Goal: Information Seeking & Learning: Learn about a topic

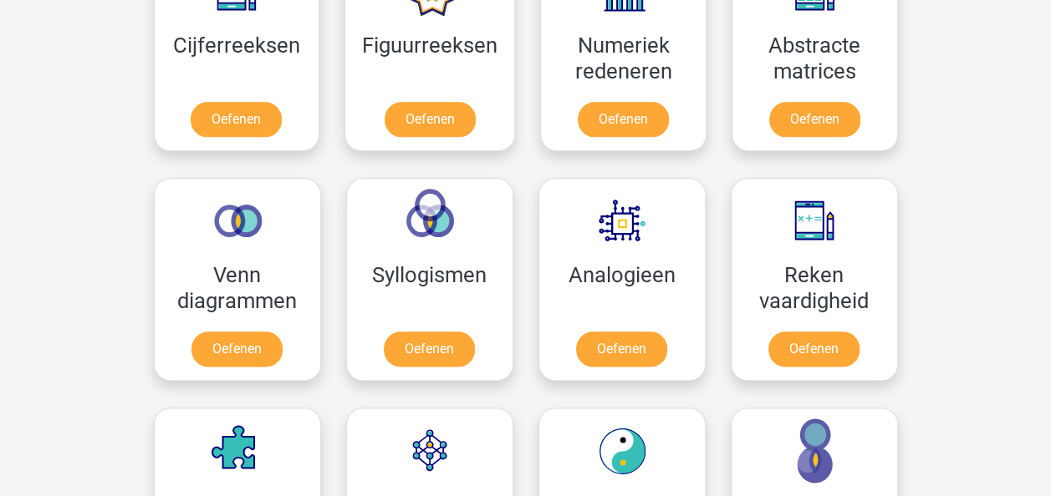
scroll to position [669, 0]
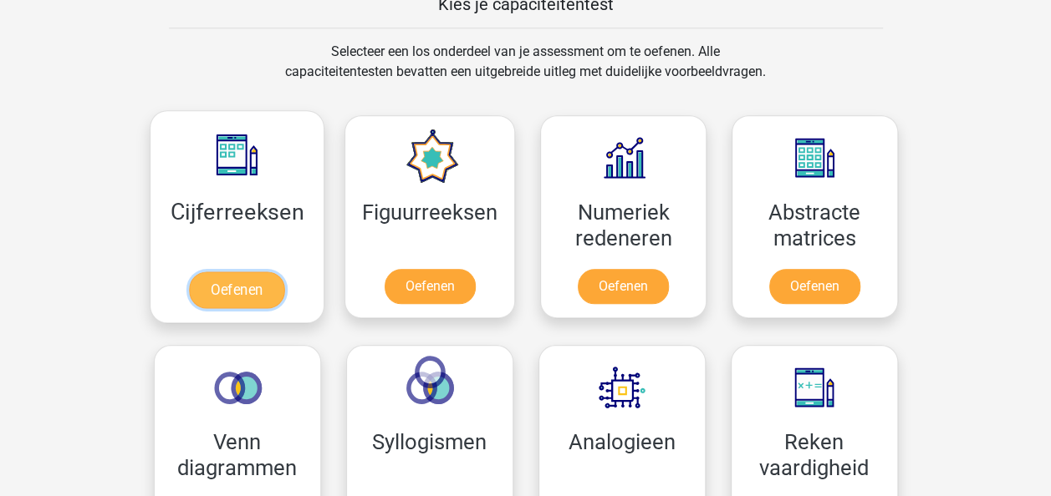
click at [247, 293] on link "Oefenen" at bounding box center [236, 290] width 95 height 37
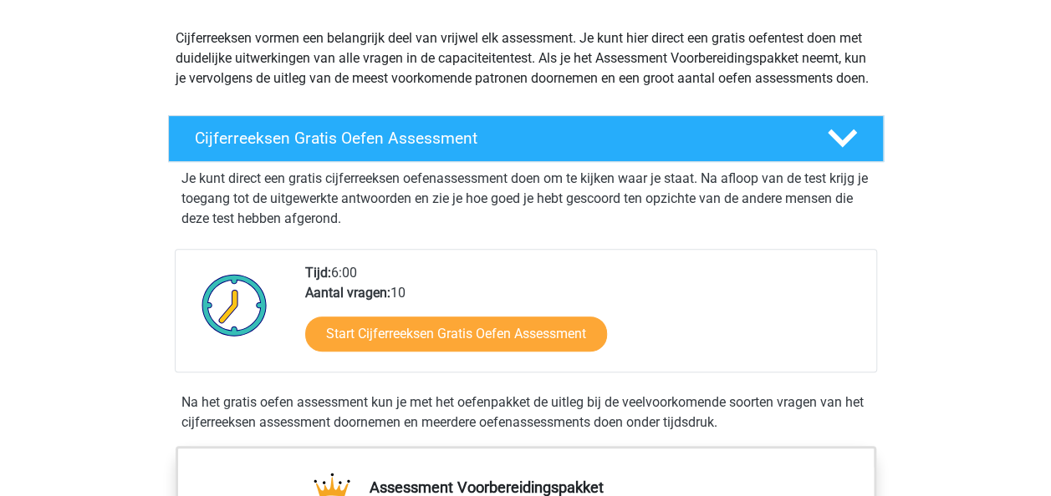
scroll to position [251, 0]
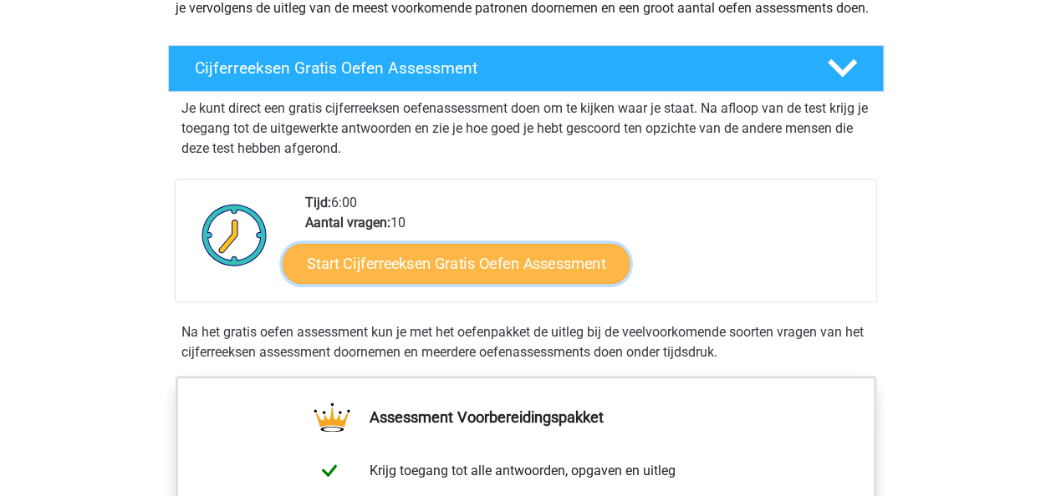
click at [450, 278] on link "Start Cijferreeksen Gratis Oefen Assessment" at bounding box center [456, 263] width 347 height 40
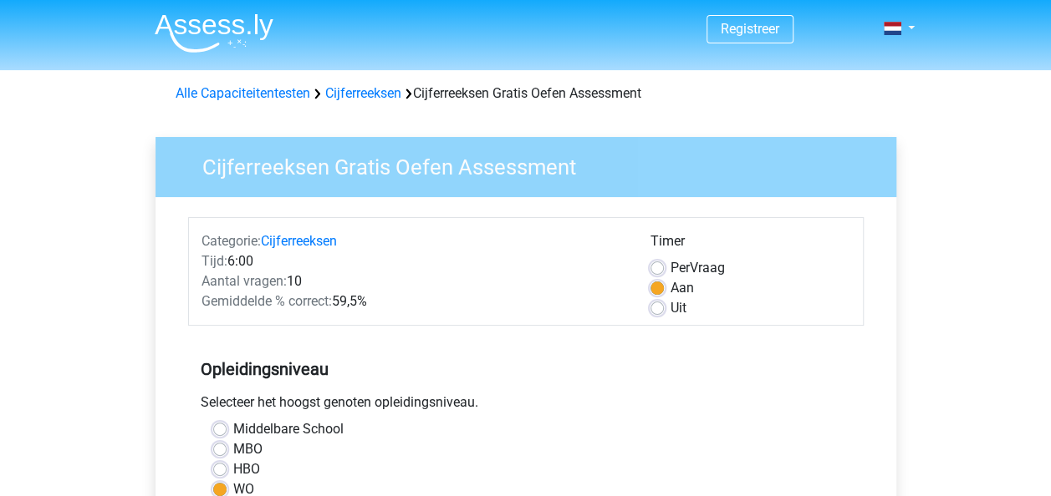
scroll to position [167, 0]
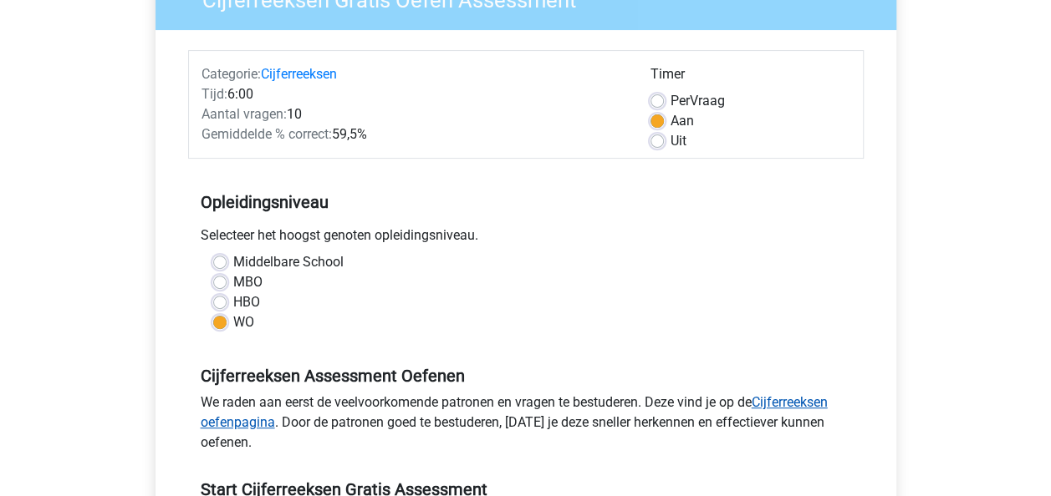
click at [811, 400] on link "Cijferreeksen oefenpagina" at bounding box center [514, 413] width 627 height 36
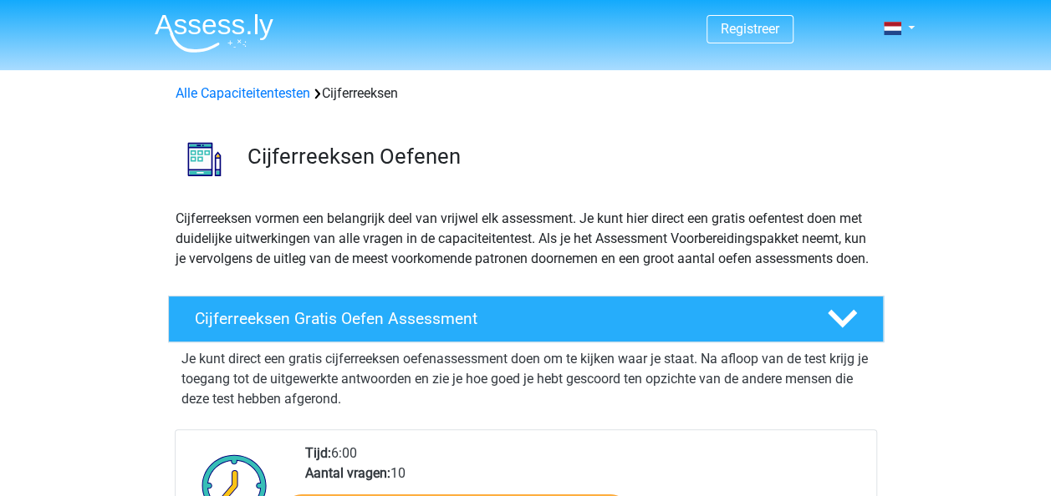
scroll to position [167, 0]
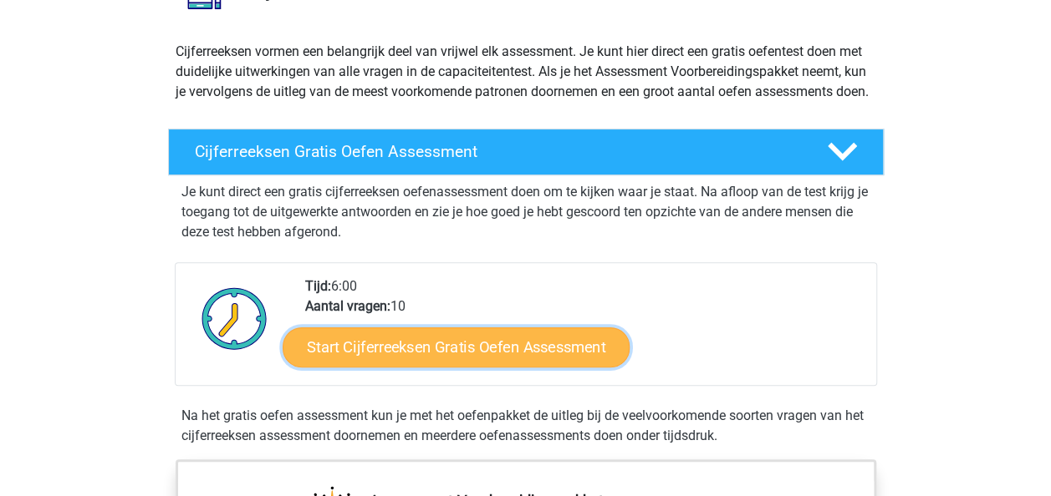
click at [477, 367] on link "Start Cijferreeksen Gratis Oefen Assessment" at bounding box center [456, 347] width 347 height 40
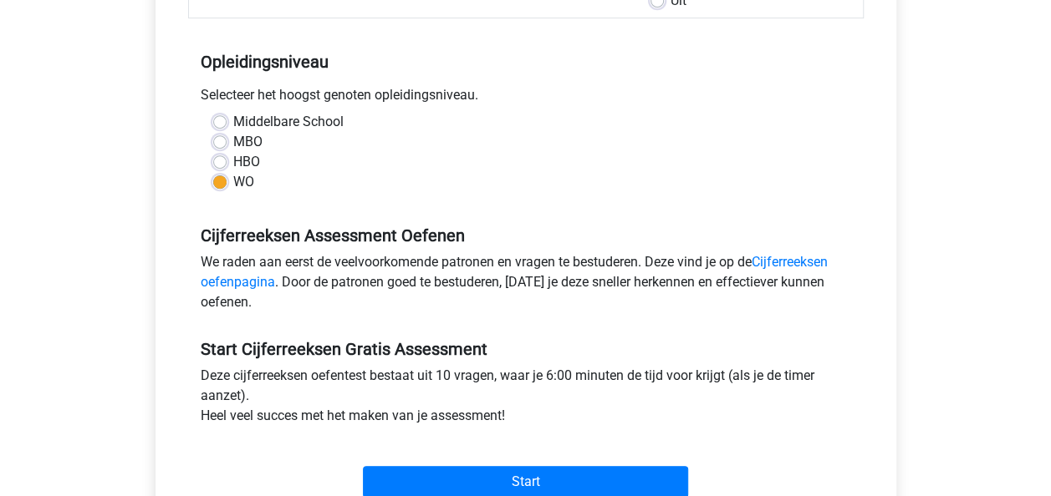
scroll to position [334, 0]
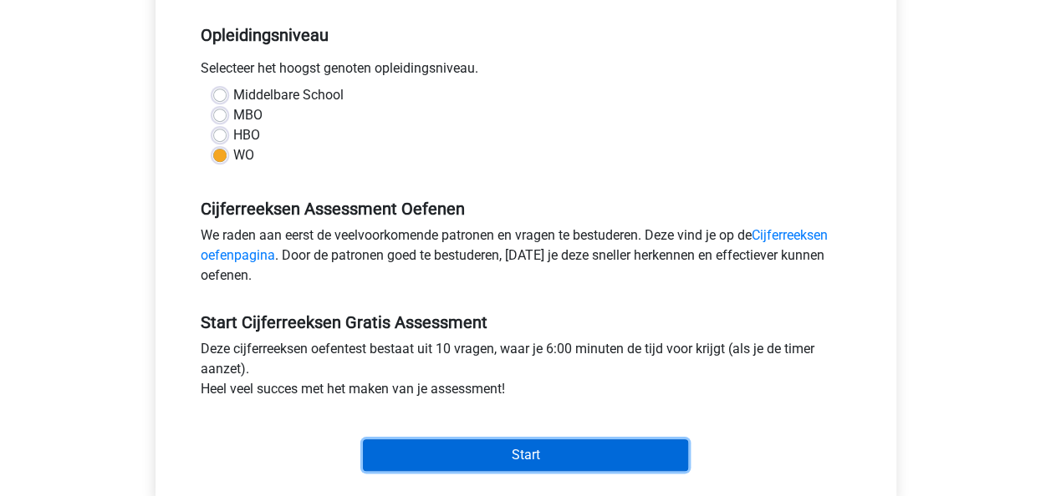
click at [584, 451] on input "Start" at bounding box center [525, 456] width 325 height 32
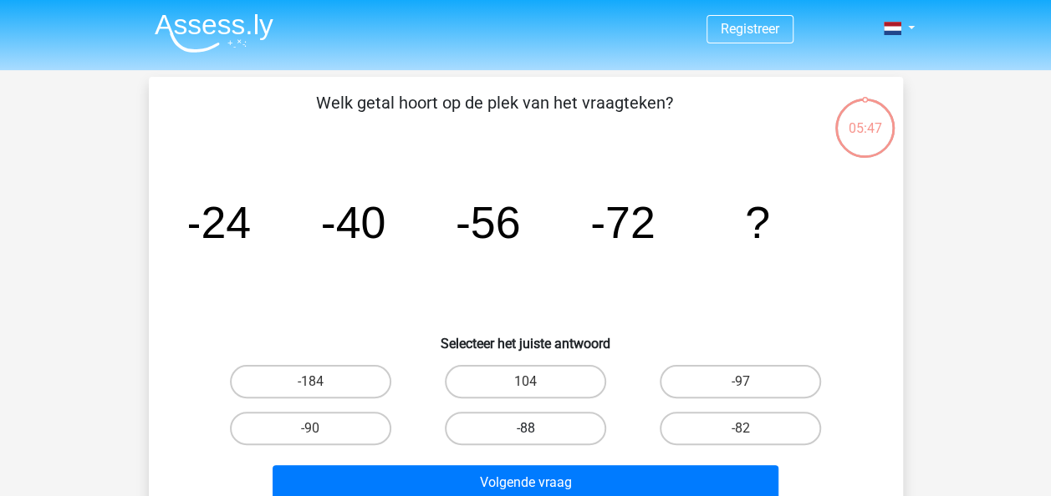
click at [543, 426] on label "-88" at bounding box center [525, 428] width 161 height 33
click at [536, 429] on input "-88" at bounding box center [530, 434] width 11 height 11
radio input "true"
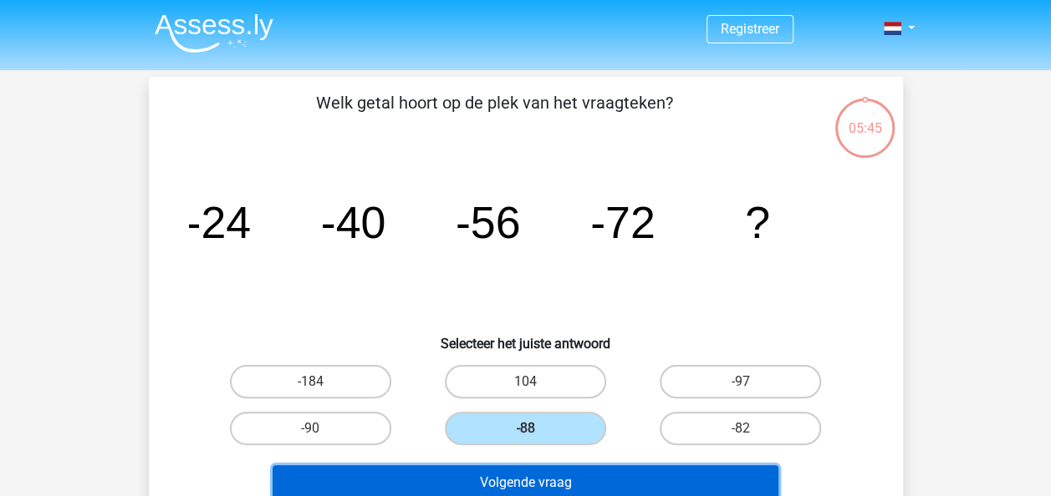
click at [548, 479] on button "Volgende vraag" at bounding box center [525, 483] width 506 height 35
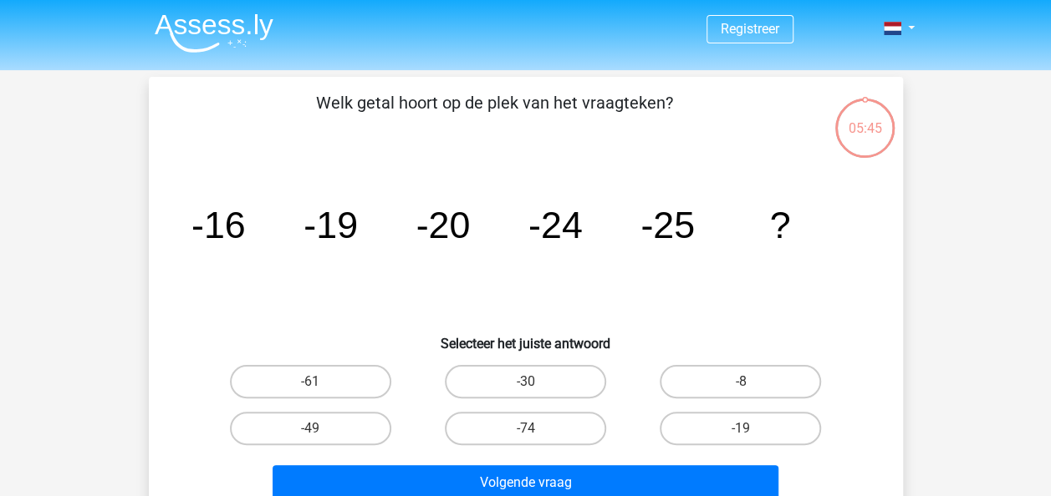
scroll to position [77, 0]
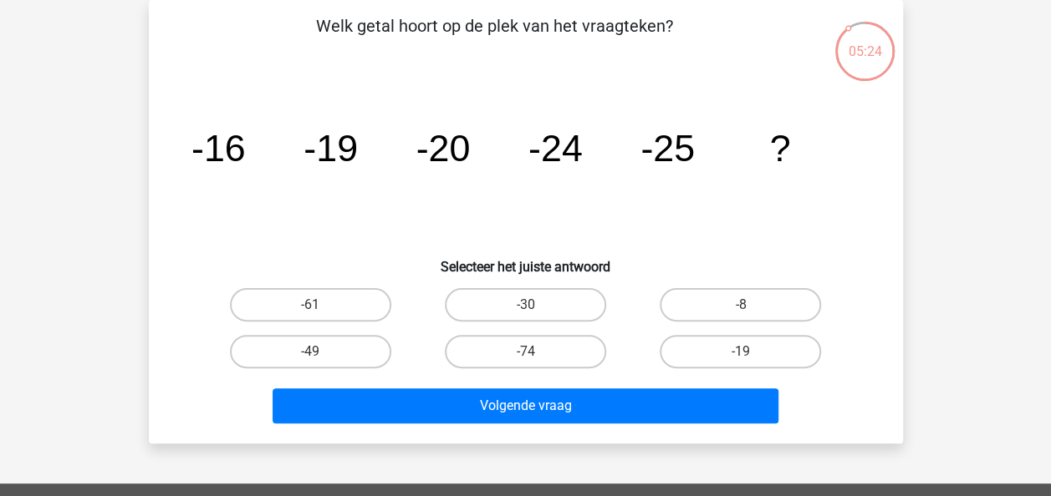
click at [530, 305] on input "-30" at bounding box center [530, 310] width 11 height 11
radio input "true"
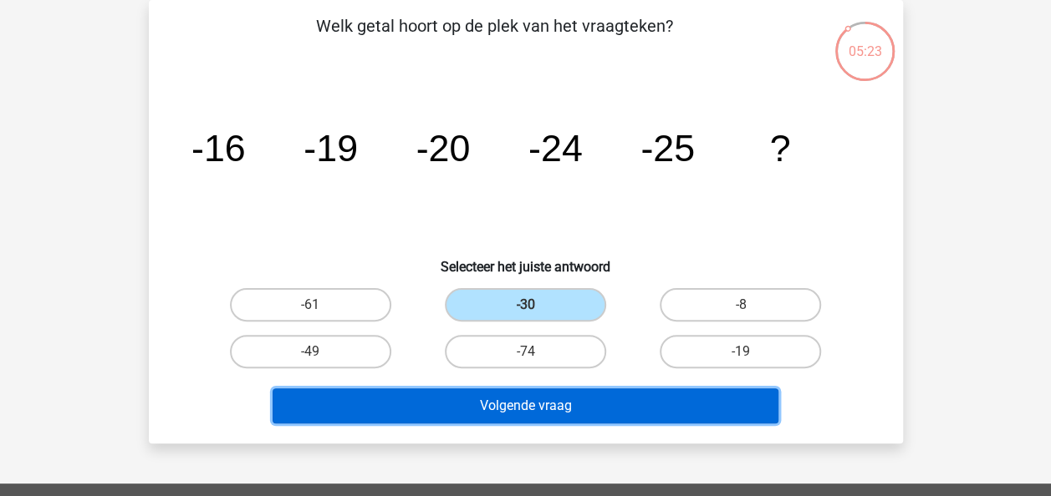
click at [506, 405] on button "Volgende vraag" at bounding box center [525, 406] width 506 height 35
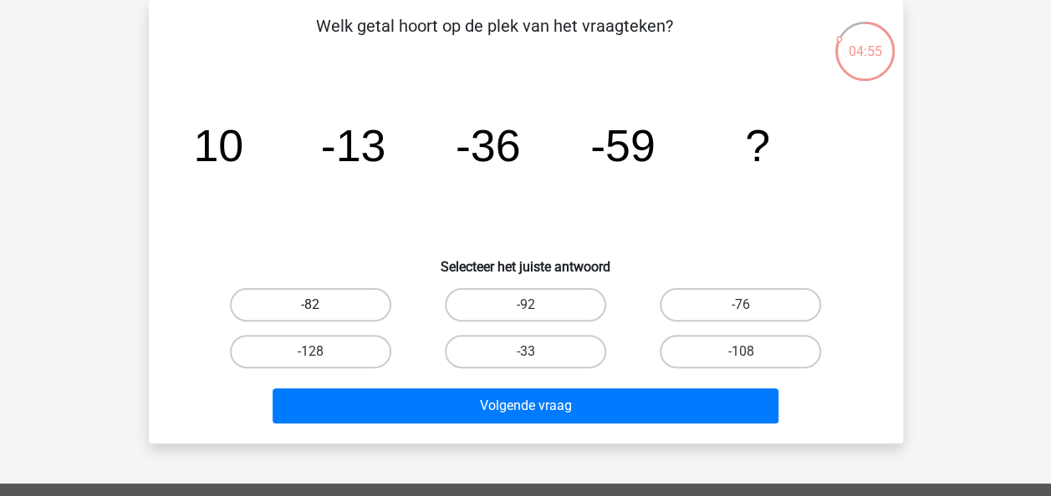
click at [304, 308] on label "-82" at bounding box center [310, 304] width 161 height 33
click at [310, 308] on input "-82" at bounding box center [315, 310] width 11 height 11
radio input "true"
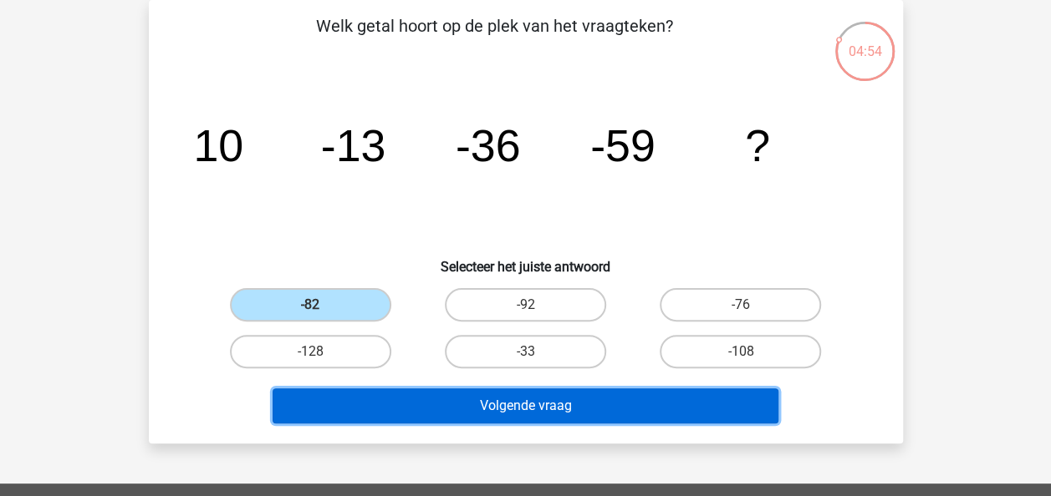
click at [549, 408] on button "Volgende vraag" at bounding box center [525, 406] width 506 height 35
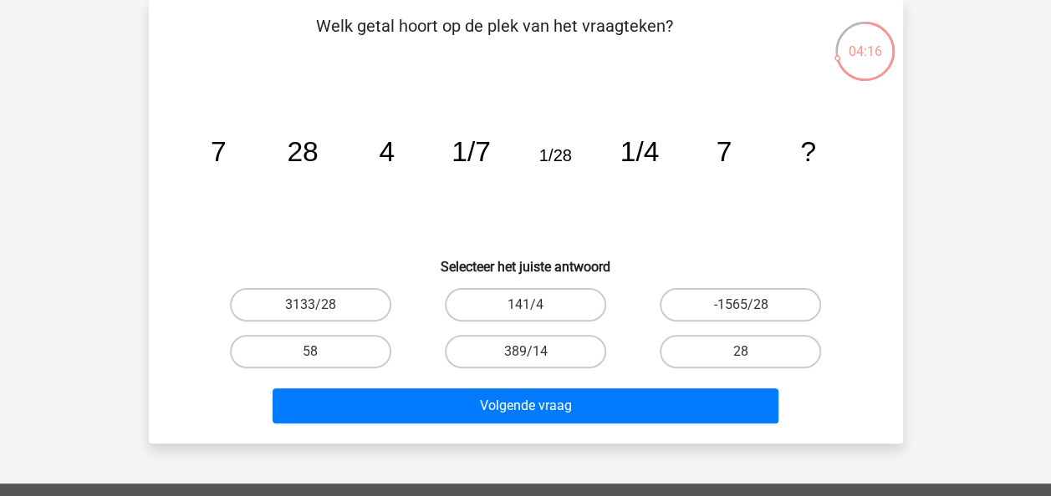
click at [741, 355] on input "28" at bounding box center [746, 357] width 11 height 11
radio input "true"
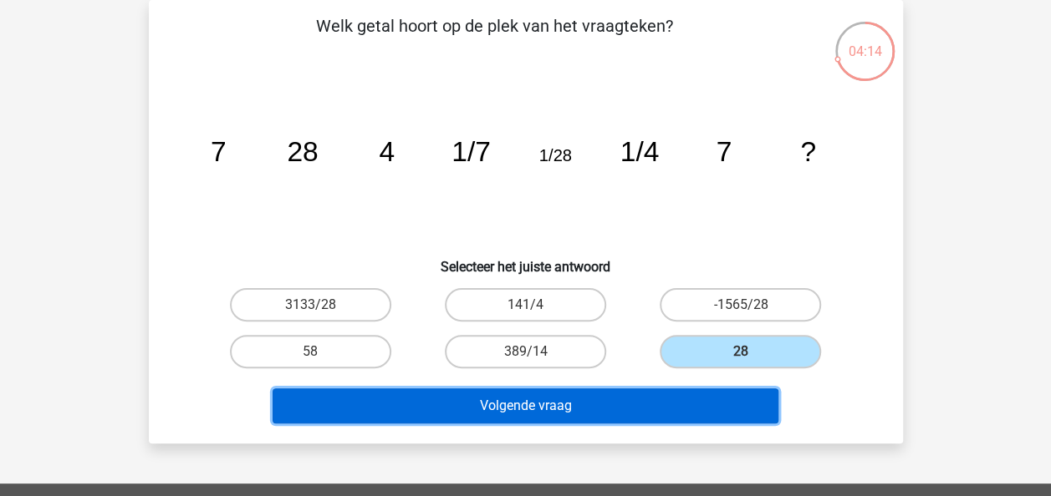
click at [524, 408] on button "Volgende vraag" at bounding box center [525, 406] width 506 height 35
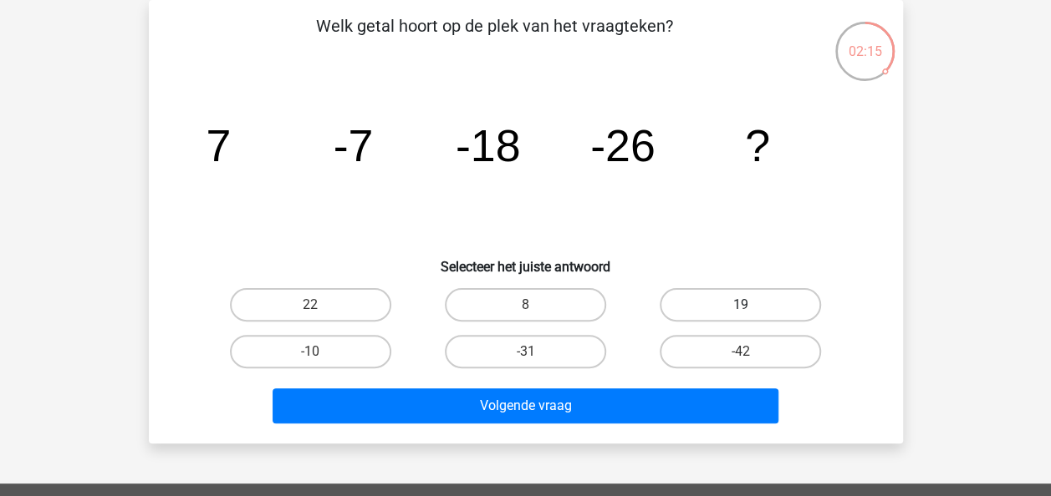
click at [712, 309] on label "19" at bounding box center [739, 304] width 161 height 33
click at [741, 309] on input "19" at bounding box center [746, 310] width 11 height 11
radio input "true"
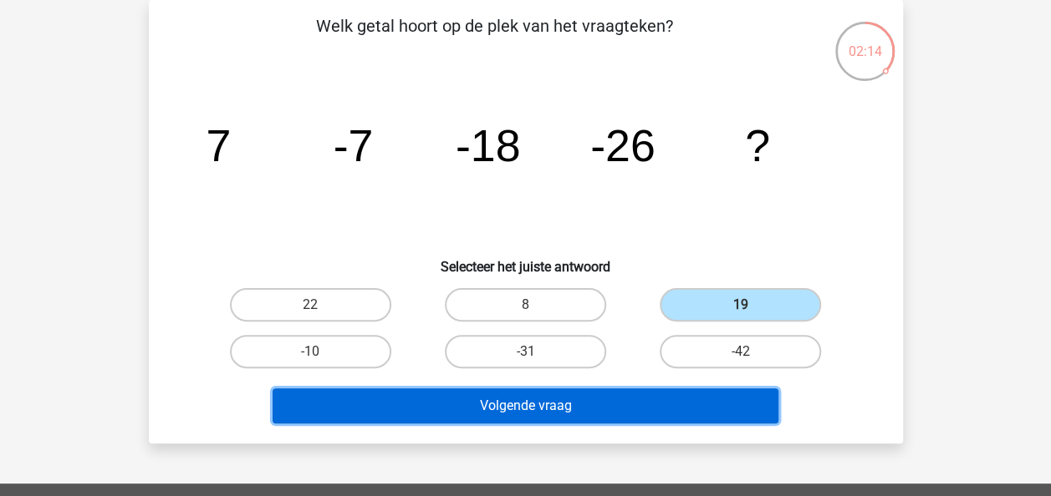
click at [542, 408] on button "Volgende vraag" at bounding box center [525, 406] width 506 height 35
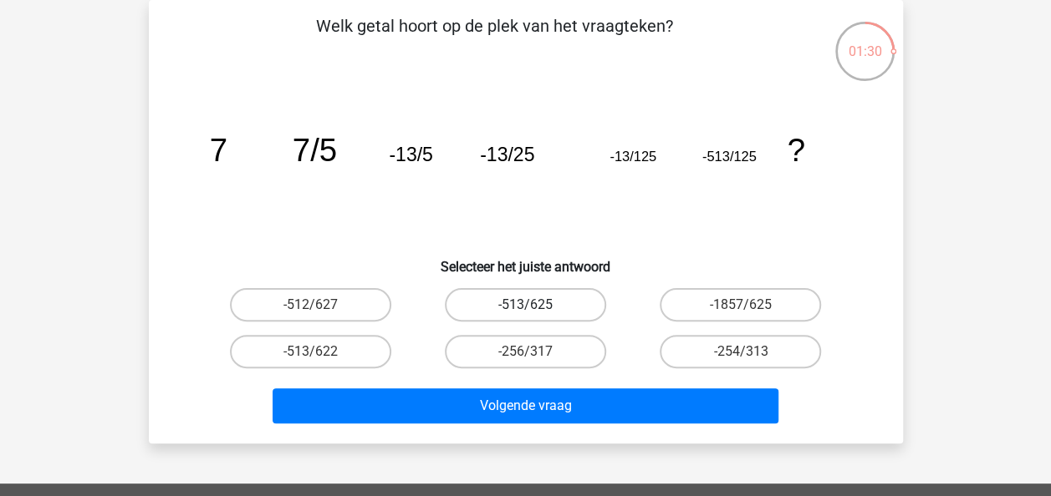
click at [540, 309] on label "-513/625" at bounding box center [525, 304] width 161 height 33
click at [536, 309] on input "-513/625" at bounding box center [530, 310] width 11 height 11
radio input "true"
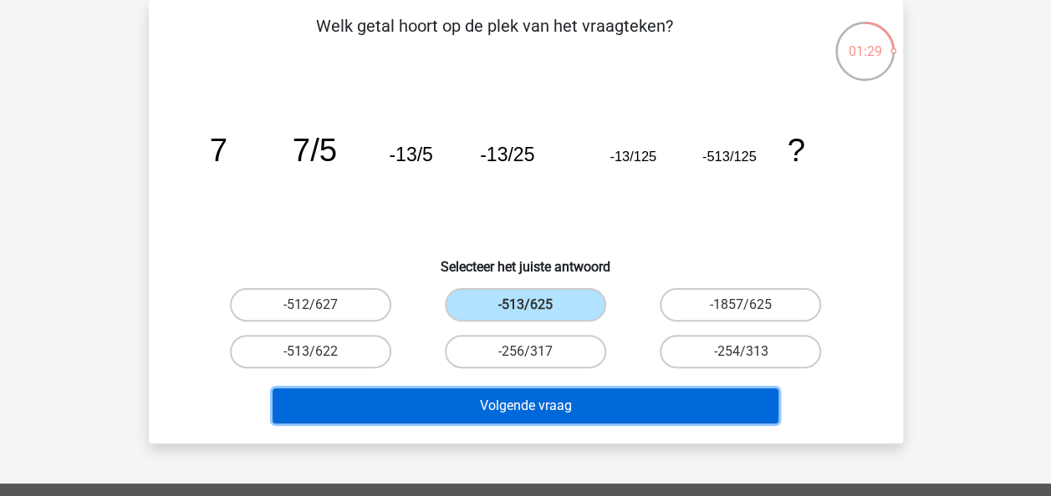
click at [532, 418] on button "Volgende vraag" at bounding box center [525, 406] width 506 height 35
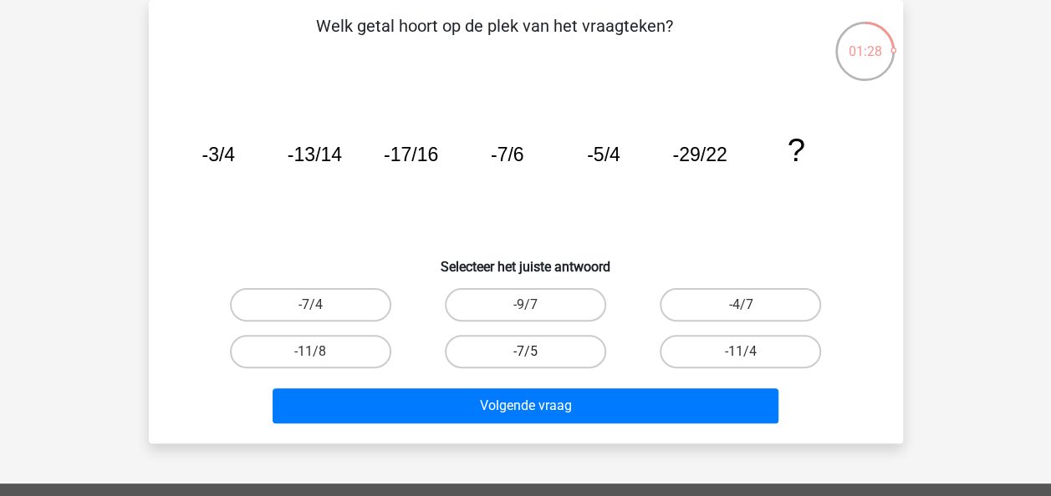
click at [536, 363] on label "-7/5" at bounding box center [525, 351] width 161 height 33
click at [536, 363] on input "-7/5" at bounding box center [530, 357] width 11 height 11
radio input "true"
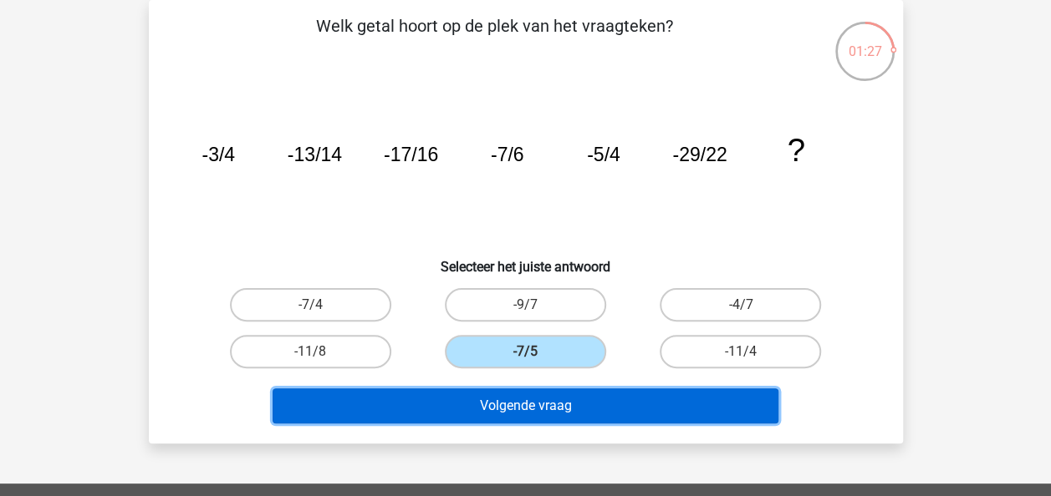
click at [528, 400] on button "Volgende vraag" at bounding box center [525, 406] width 506 height 35
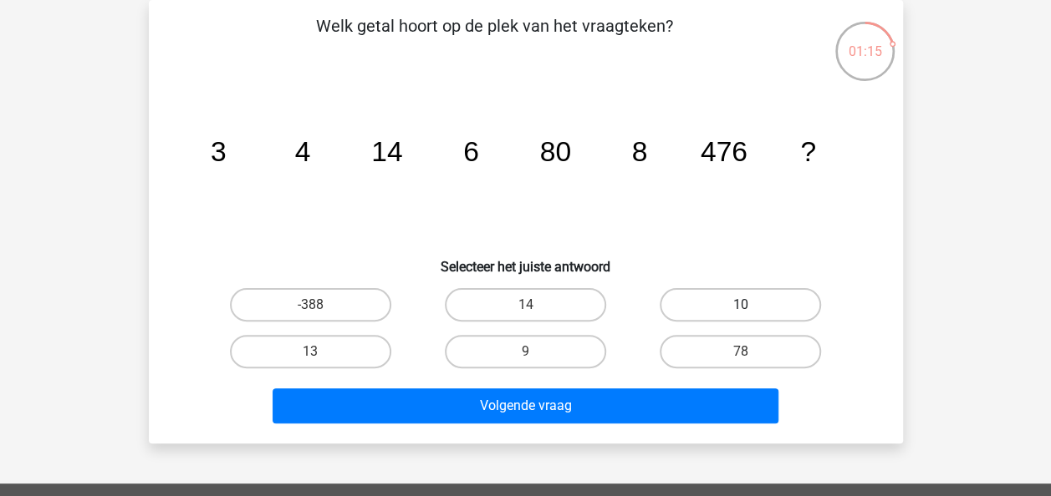
click at [700, 294] on label "10" at bounding box center [739, 304] width 161 height 33
click at [741, 305] on input "10" at bounding box center [746, 310] width 11 height 11
radio input "true"
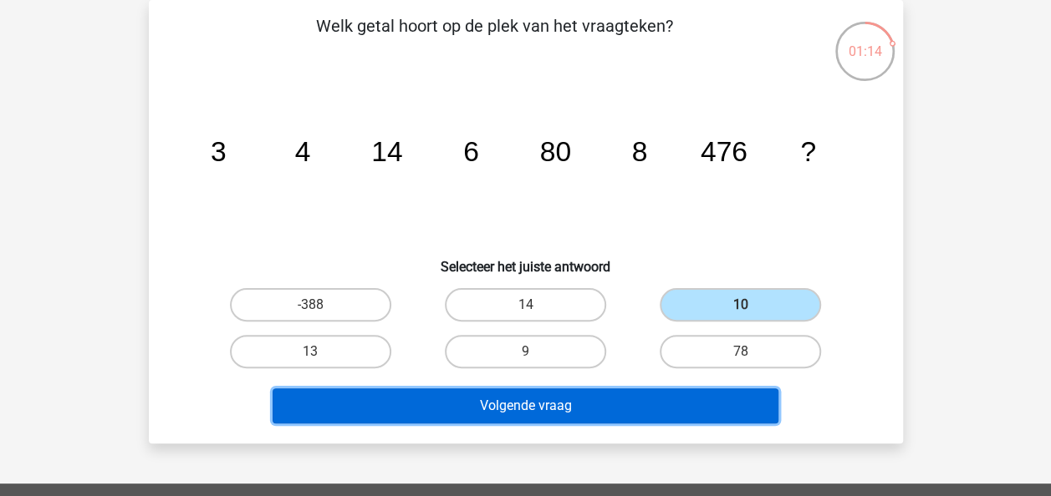
click at [557, 405] on button "Volgende vraag" at bounding box center [525, 406] width 506 height 35
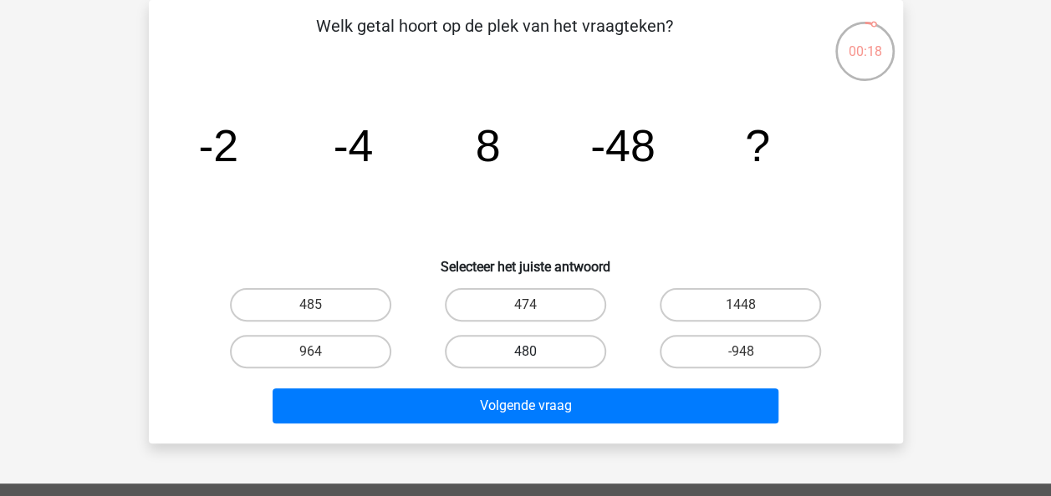
click at [497, 348] on label "480" at bounding box center [525, 351] width 161 height 33
click at [525, 352] on input "480" at bounding box center [530, 357] width 11 height 11
radio input "true"
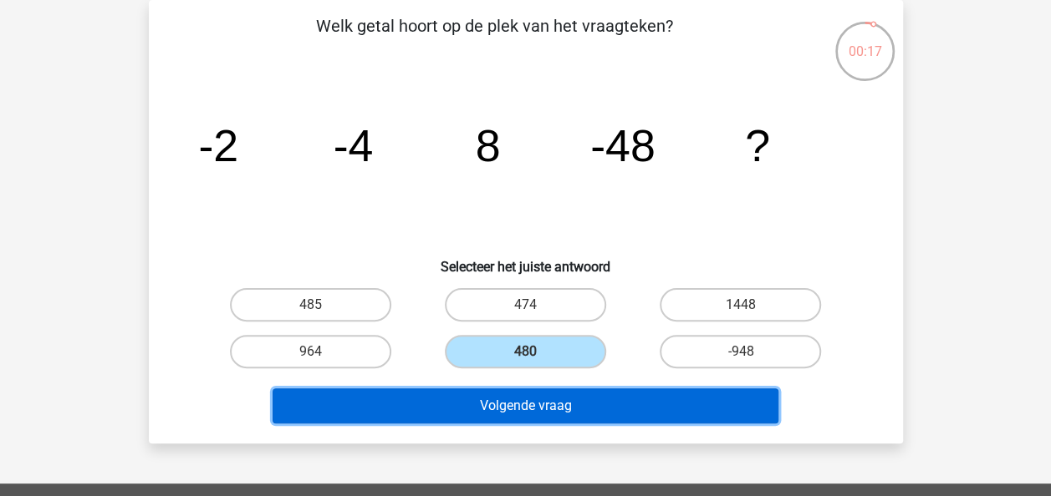
click at [503, 410] on button "Volgende vraag" at bounding box center [525, 406] width 506 height 35
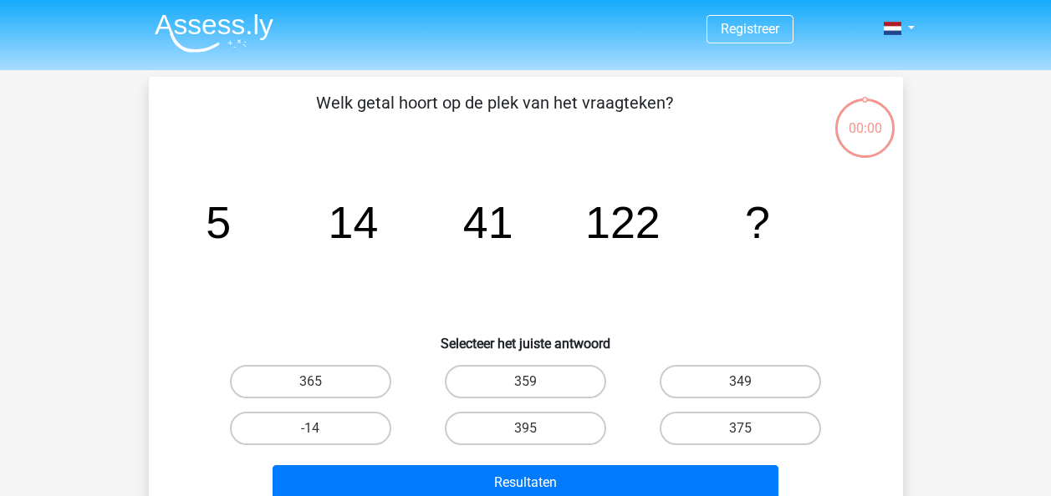
scroll to position [77, 0]
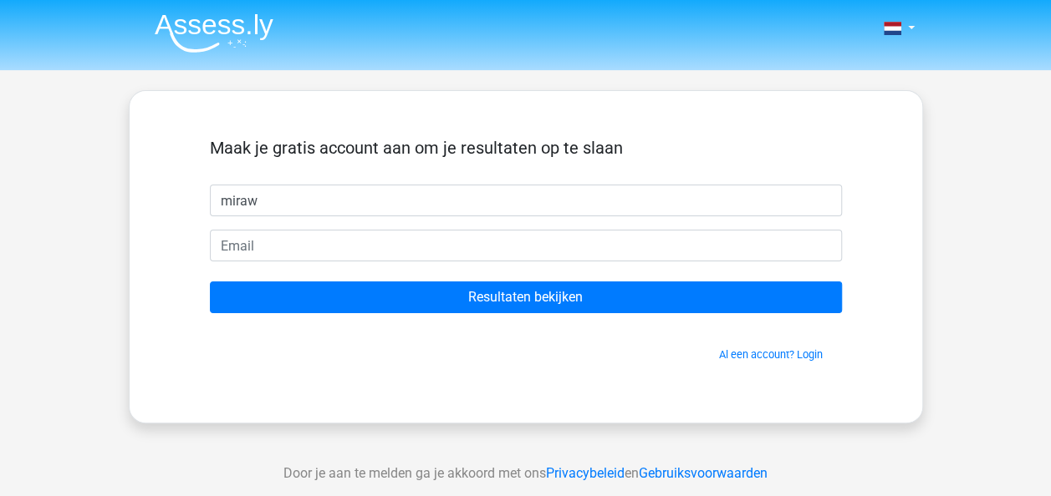
type input "miraw"
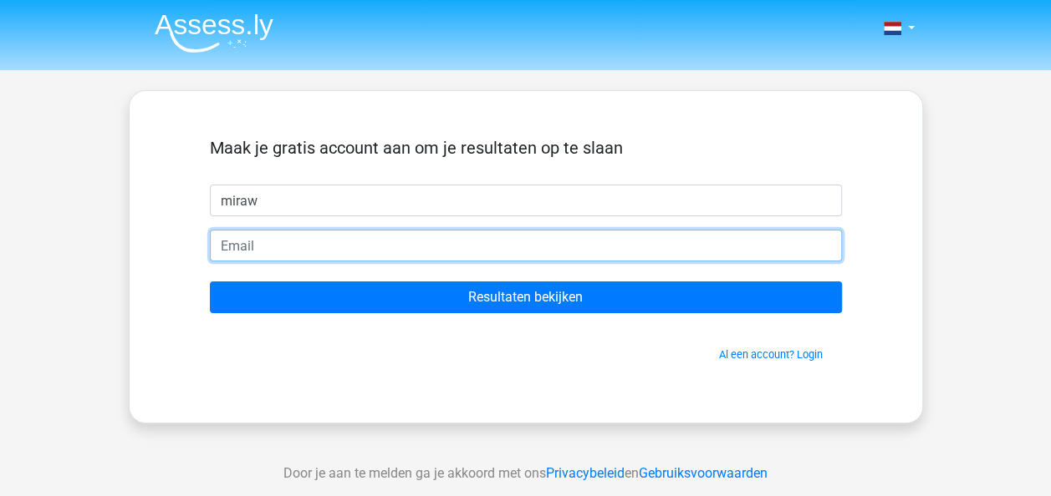
click at [343, 241] on input "email" at bounding box center [526, 246] width 632 height 32
click at [252, 243] on input "mevaderwillik@hotmail.com" at bounding box center [526, 246] width 632 height 32
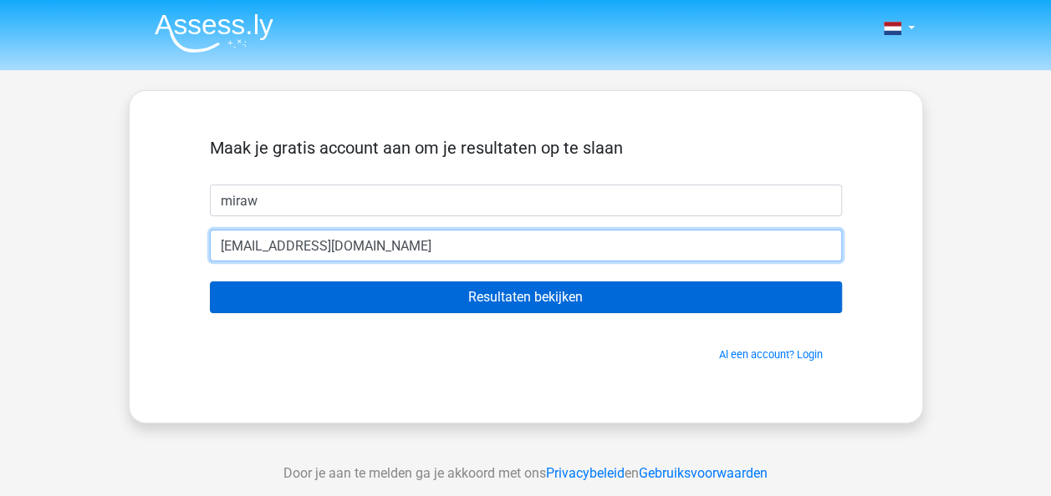
type input "mevanderwillik@hotmail.com"
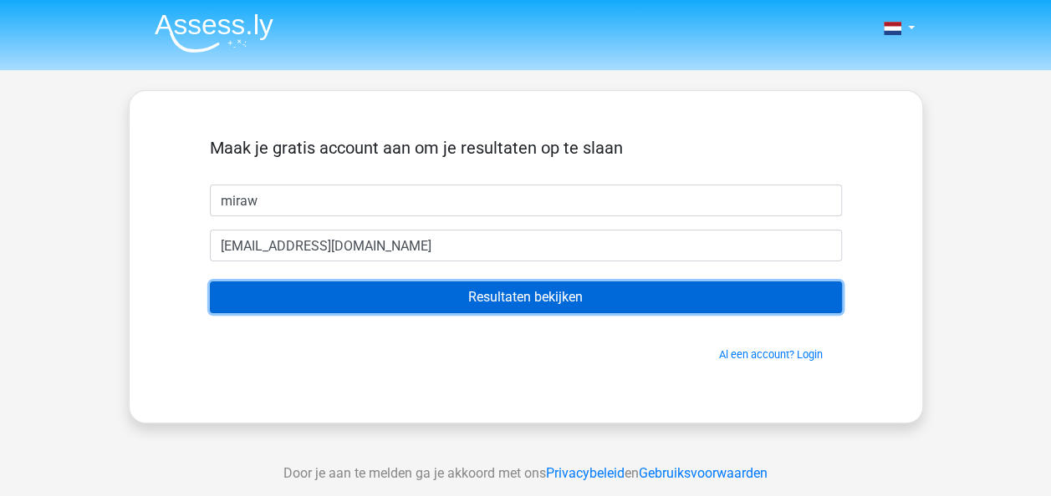
click at [470, 291] on input "Resultaten bekijken" at bounding box center [526, 298] width 632 height 32
click at [608, 301] on input "Resultaten bekijken" at bounding box center [526, 298] width 632 height 32
click at [572, 300] on input "Resultaten bekijken" at bounding box center [526, 298] width 632 height 32
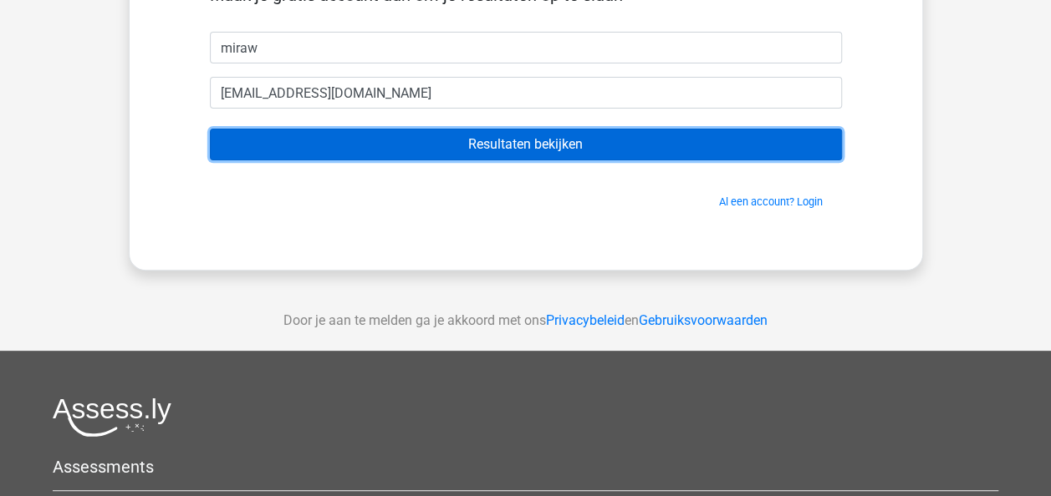
scroll to position [251, 0]
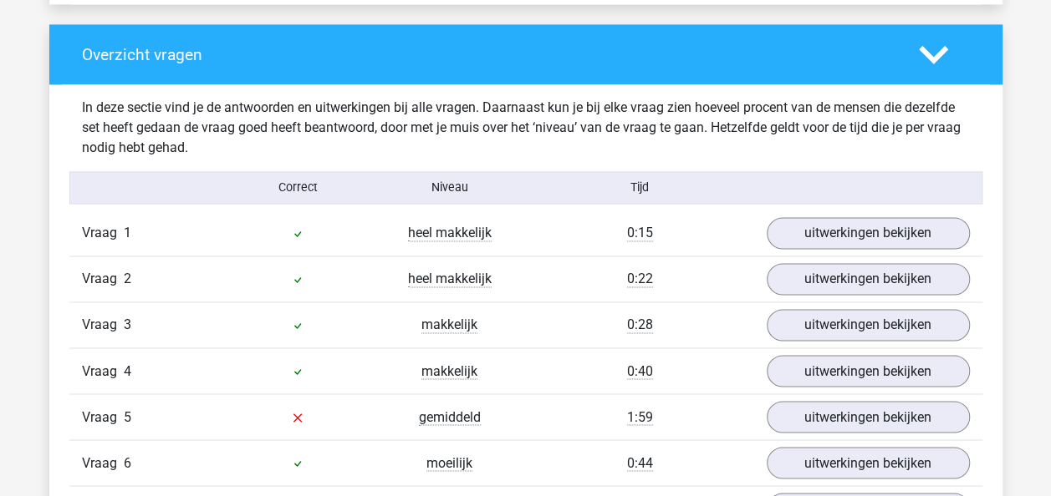
scroll to position [1254, 0]
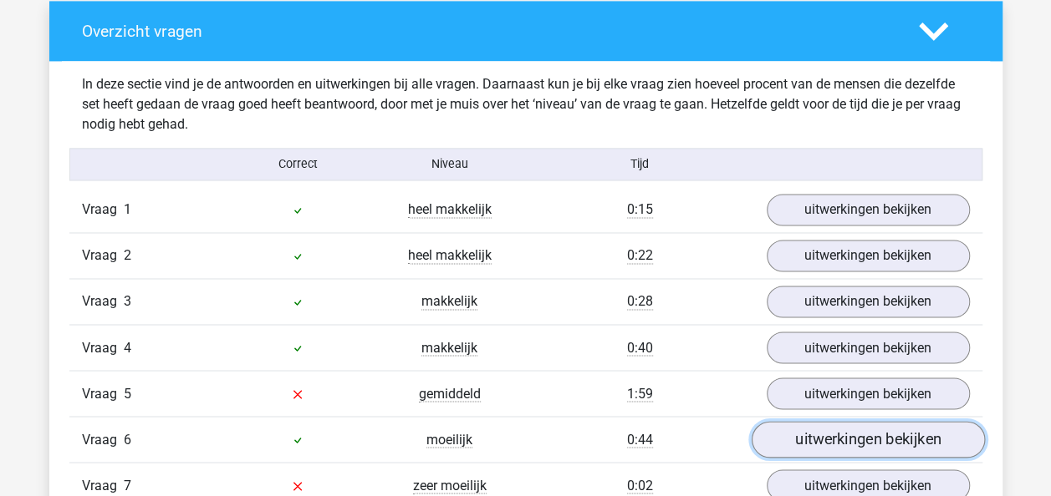
click at [880, 437] on link "uitwerkingen bekijken" at bounding box center [867, 440] width 233 height 37
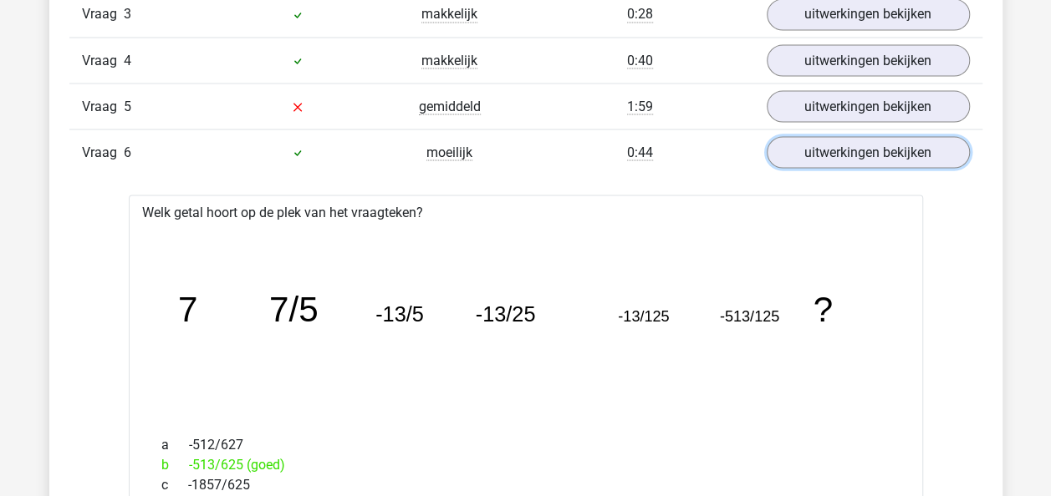
scroll to position [1421, 0]
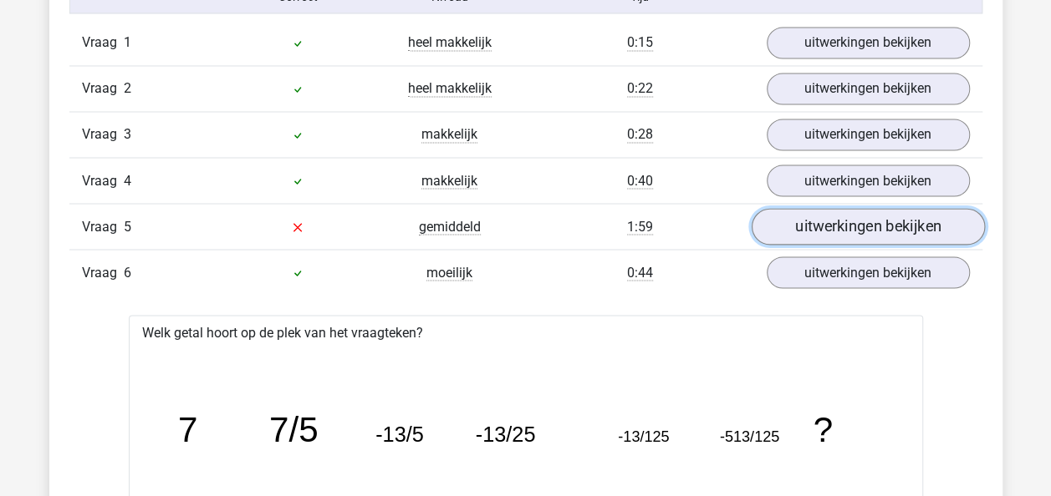
click at [839, 216] on link "uitwerkingen bekijken" at bounding box center [867, 227] width 233 height 37
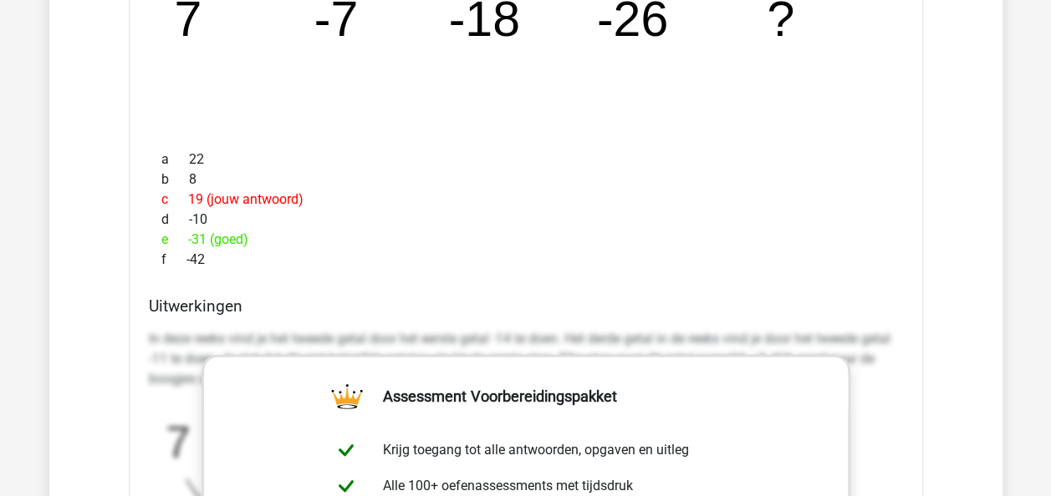
scroll to position [1755, 0]
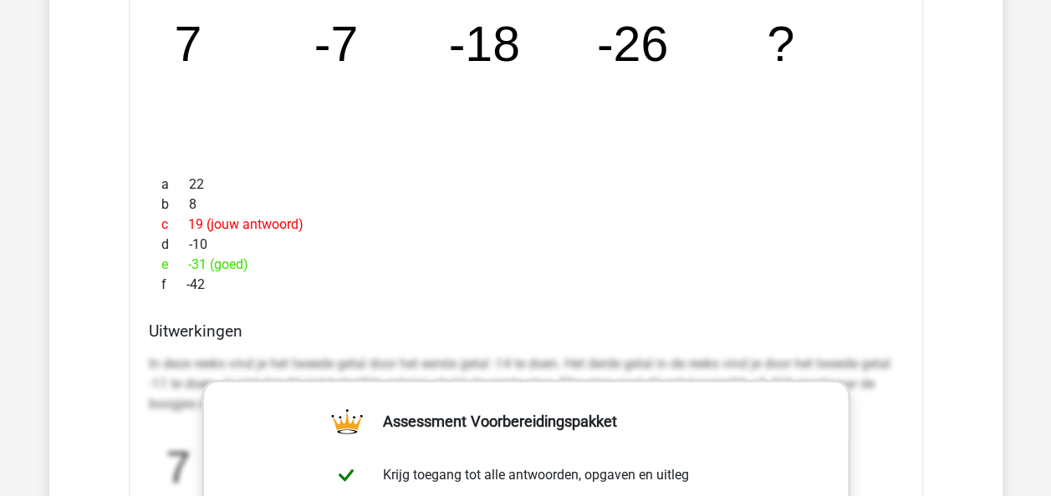
click at [546, 257] on div "e -31 (goed)" at bounding box center [526, 265] width 754 height 20
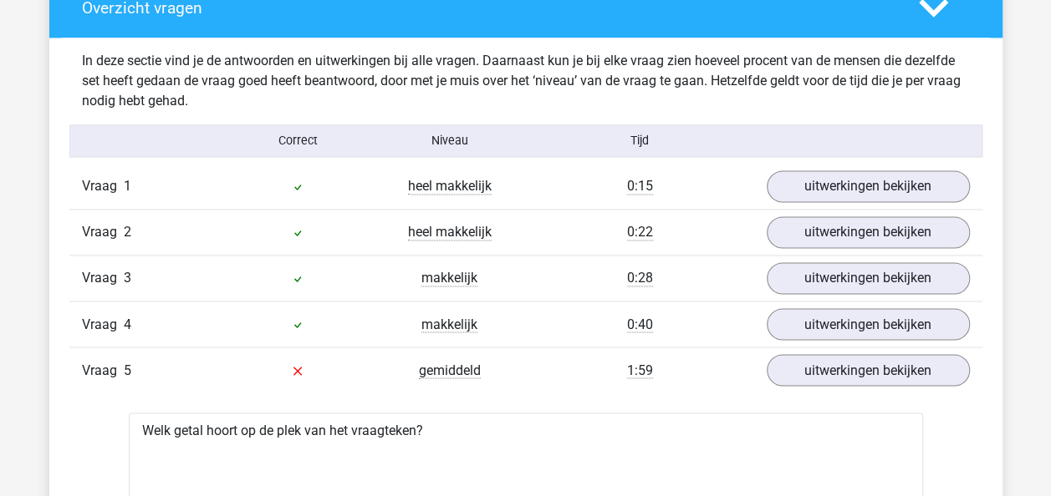
scroll to position [1254, 0]
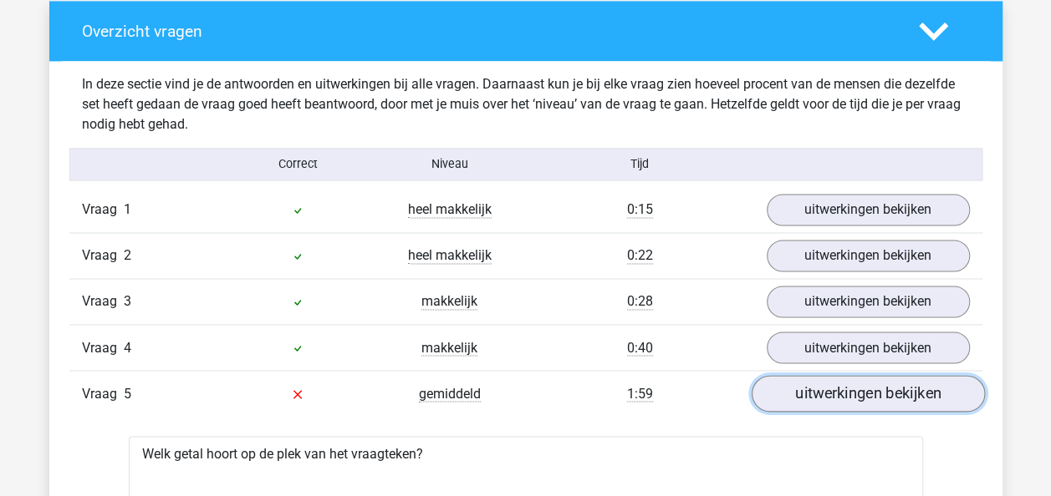
click at [768, 396] on link "uitwerkingen bekijken" at bounding box center [867, 394] width 233 height 37
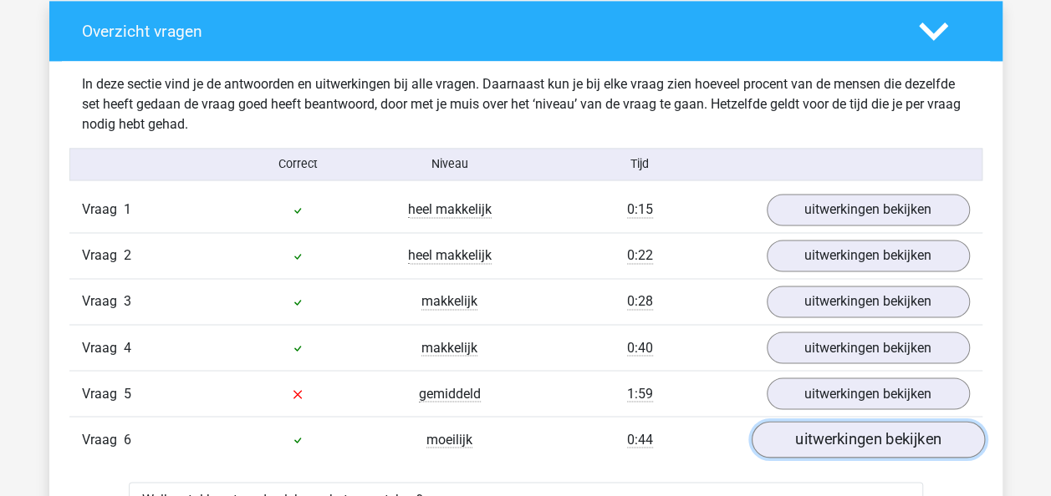
click at [821, 428] on link "uitwerkingen bekijken" at bounding box center [867, 440] width 233 height 37
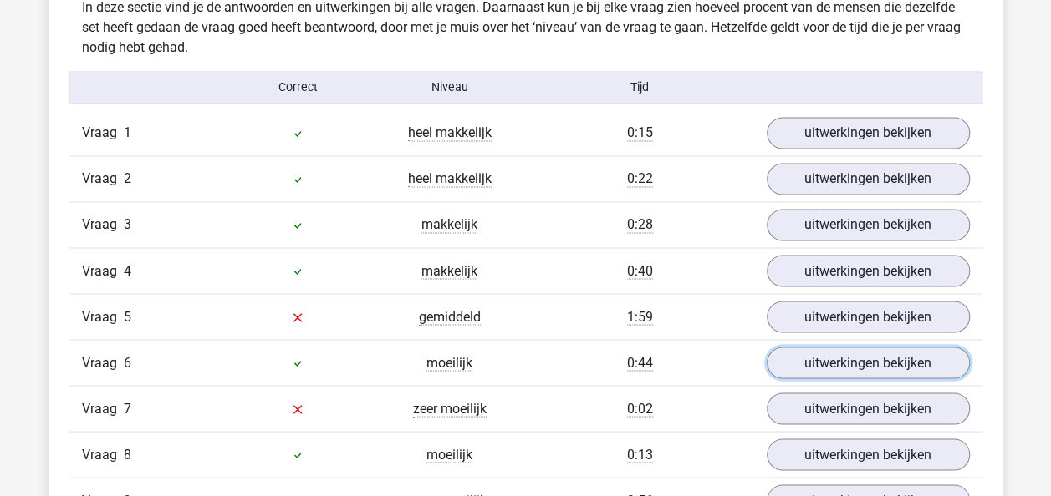
scroll to position [1421, 0]
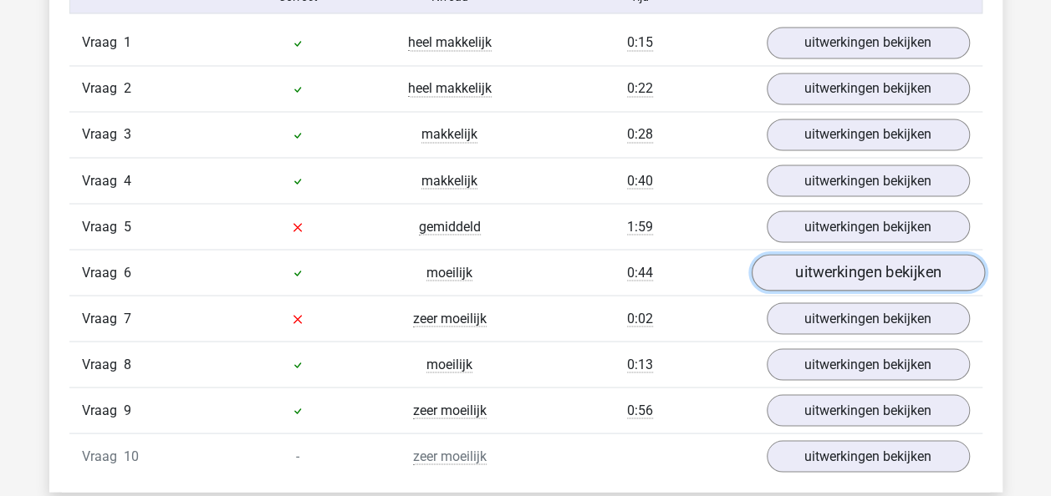
click at [854, 266] on link "uitwerkingen bekijken" at bounding box center [867, 273] width 233 height 37
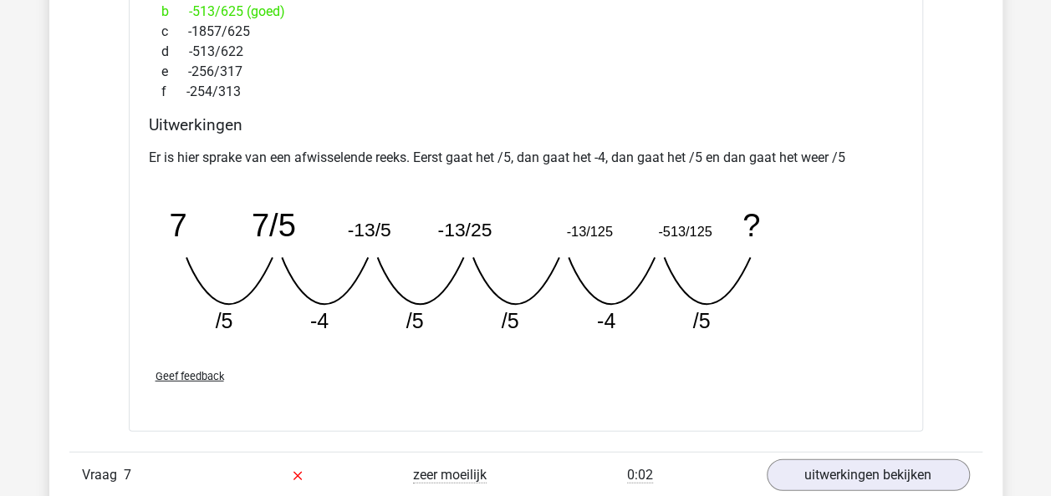
scroll to position [2173, 0]
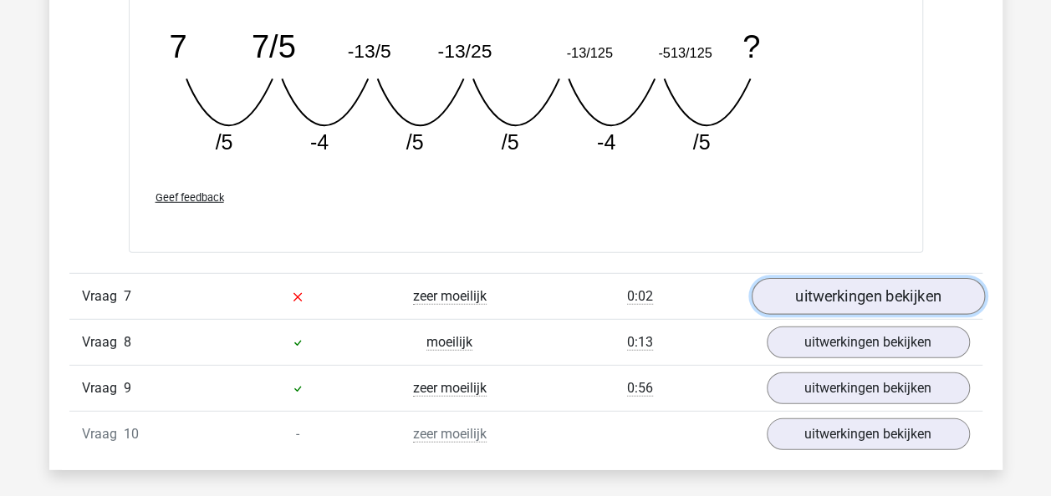
click at [899, 284] on link "uitwerkingen bekijken" at bounding box center [867, 296] width 233 height 37
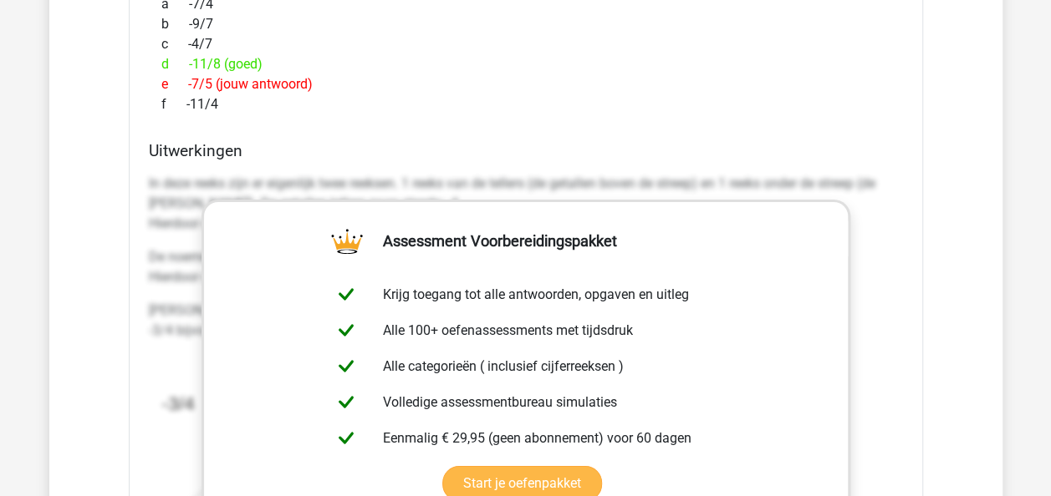
scroll to position [2925, 0]
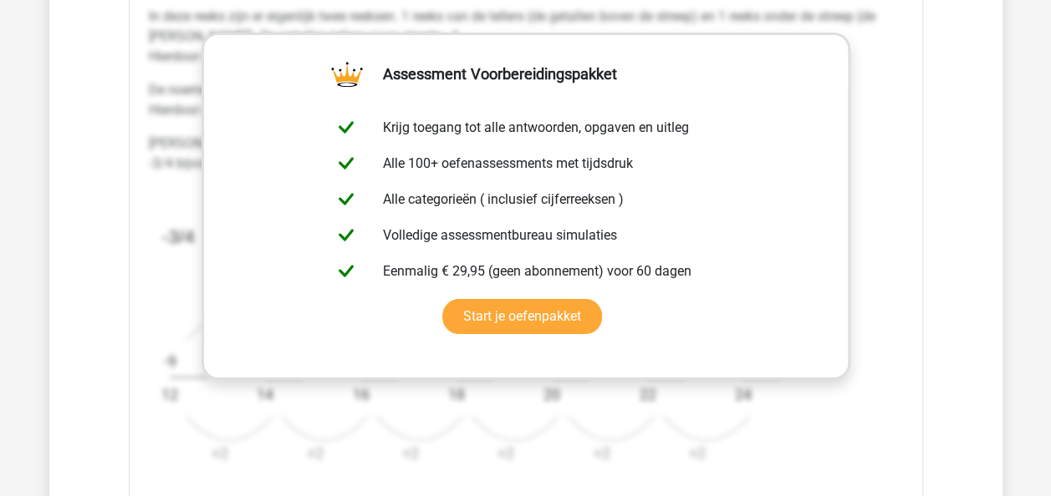
click at [899, 250] on div "In deze reeks zijn er eigenlijk twee reeksen. 1 reeks van de tellers (de getall…" at bounding box center [526, 243] width 754 height 486
click at [920, 102] on div "Welk getal hoort op de plek van het vraagteken? image/svg+xml -3/4 -13/14 -17/1…" at bounding box center [526, 82] width 794 height 991
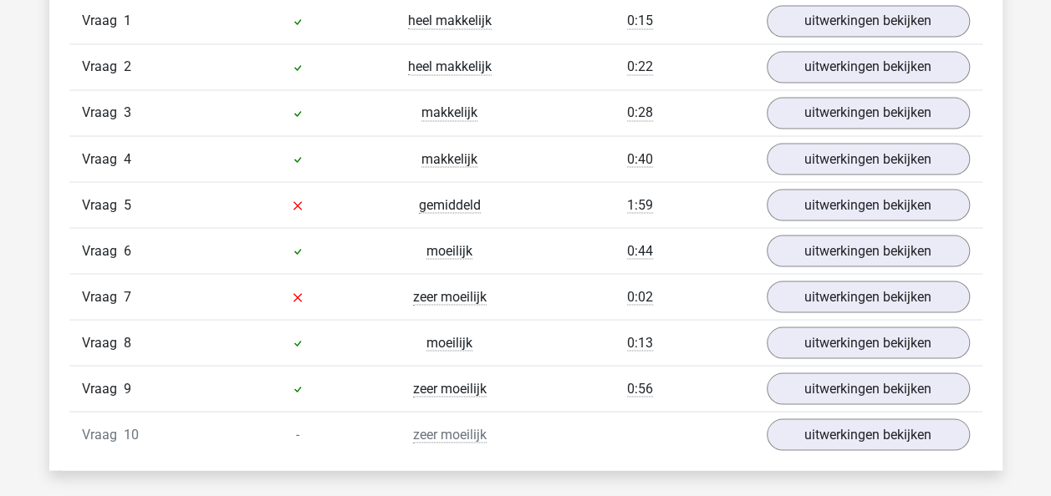
scroll to position [1588, 0]
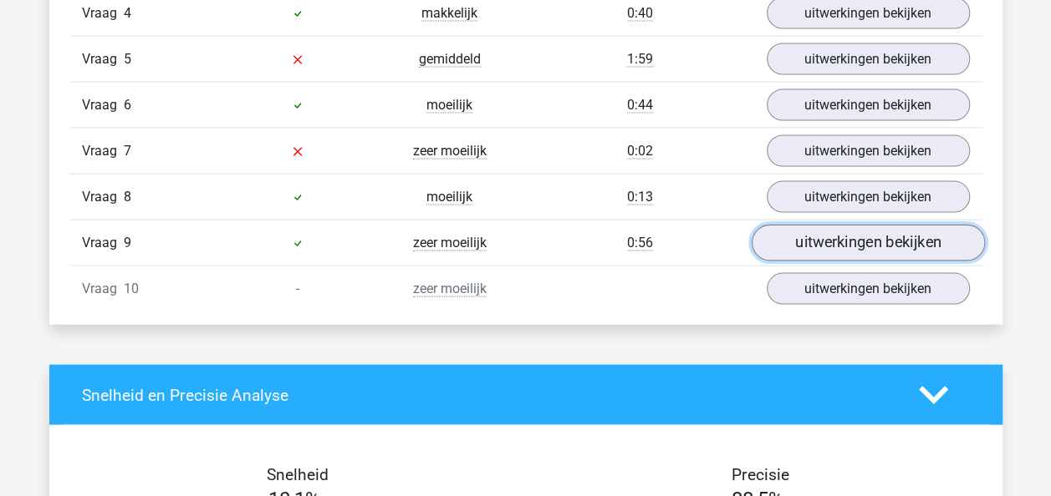
click at [850, 245] on link "uitwerkingen bekijken" at bounding box center [867, 244] width 233 height 37
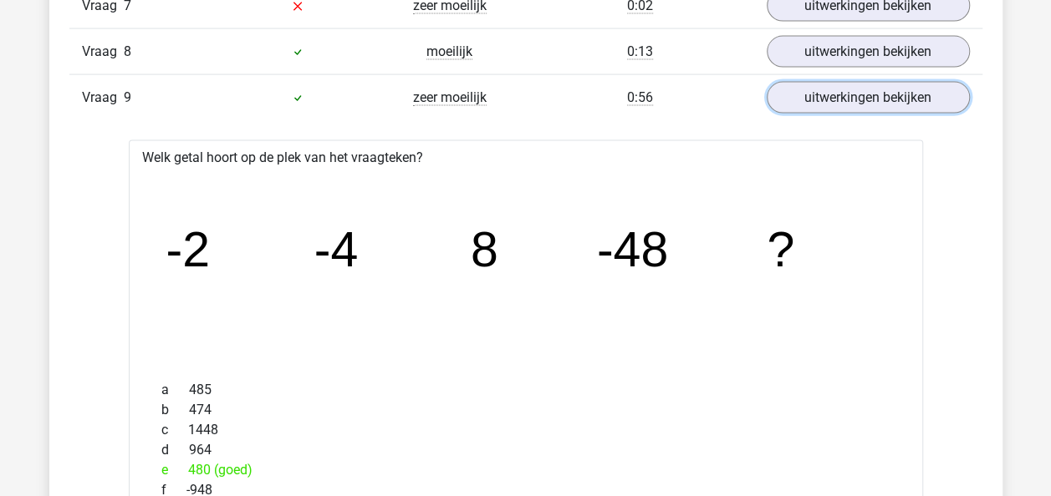
scroll to position [1672, 0]
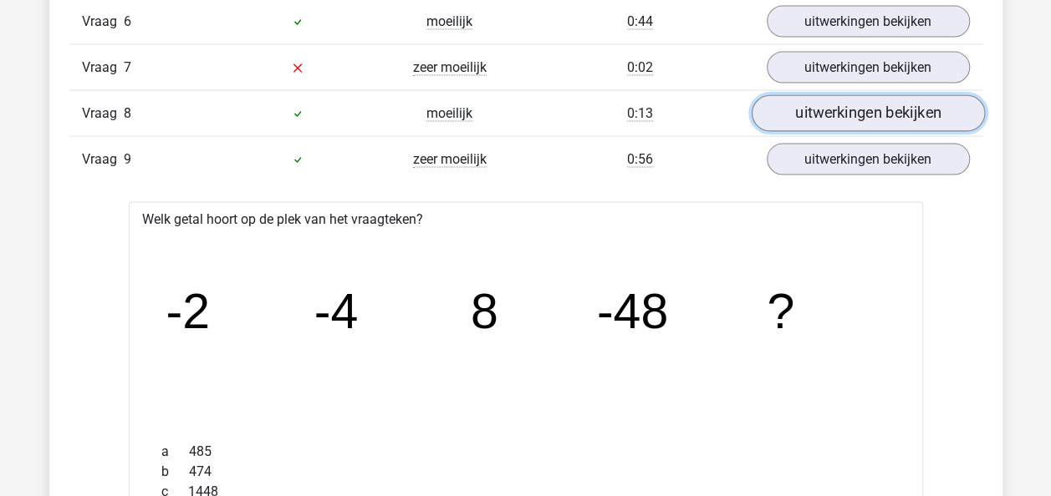
click at [851, 108] on link "uitwerkingen bekijken" at bounding box center [867, 114] width 233 height 37
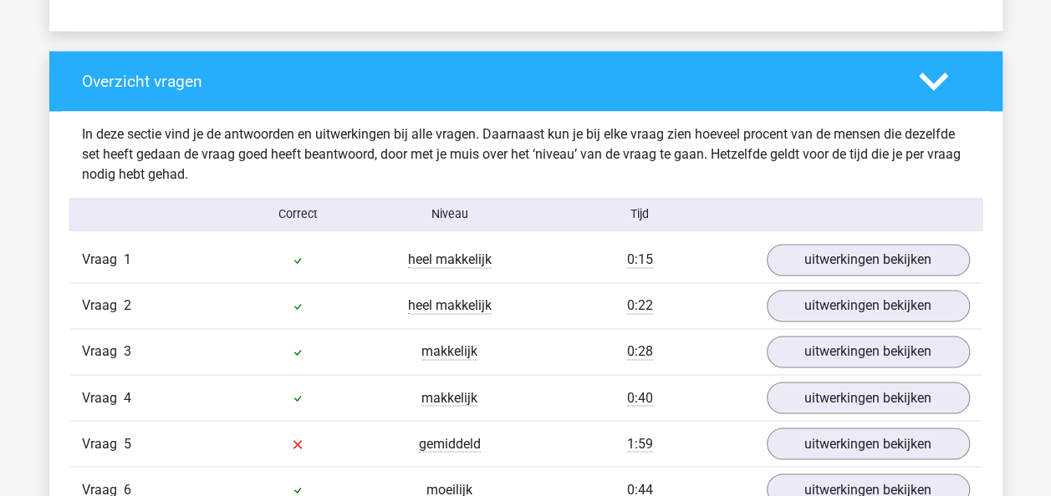
scroll to position [1254, 0]
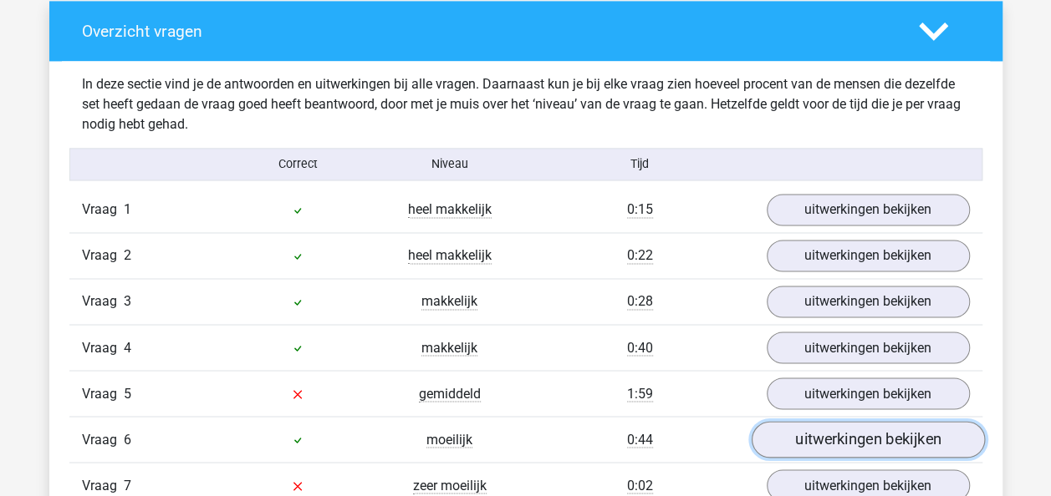
click at [833, 446] on link "uitwerkingen bekijken" at bounding box center [867, 440] width 233 height 37
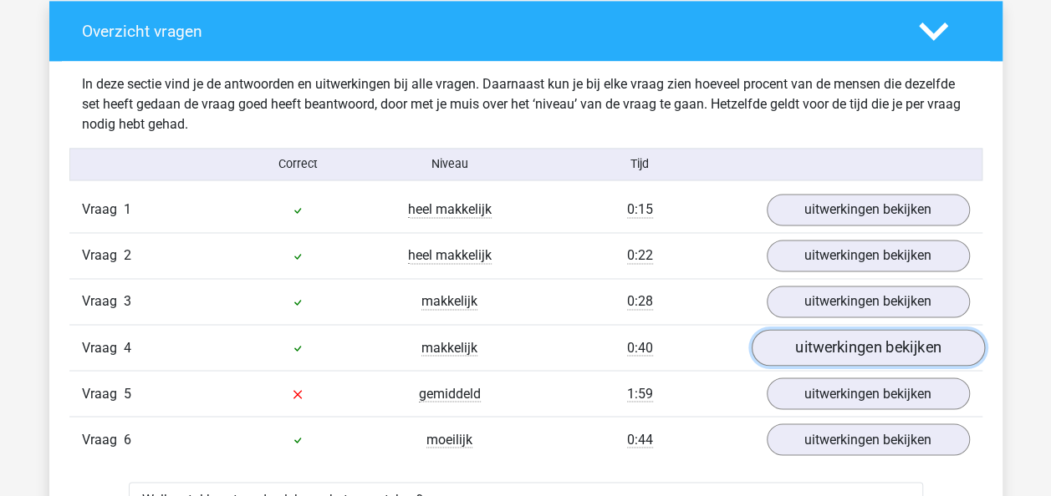
click at [866, 342] on link "uitwerkingen bekijken" at bounding box center [867, 348] width 233 height 37
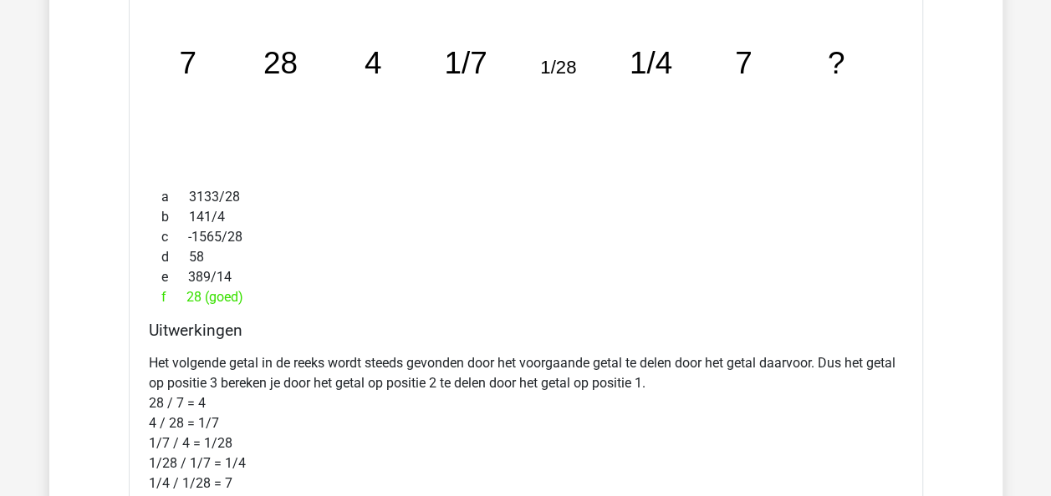
scroll to position [1755, 0]
